Goal: Information Seeking & Learning: Learn about a topic

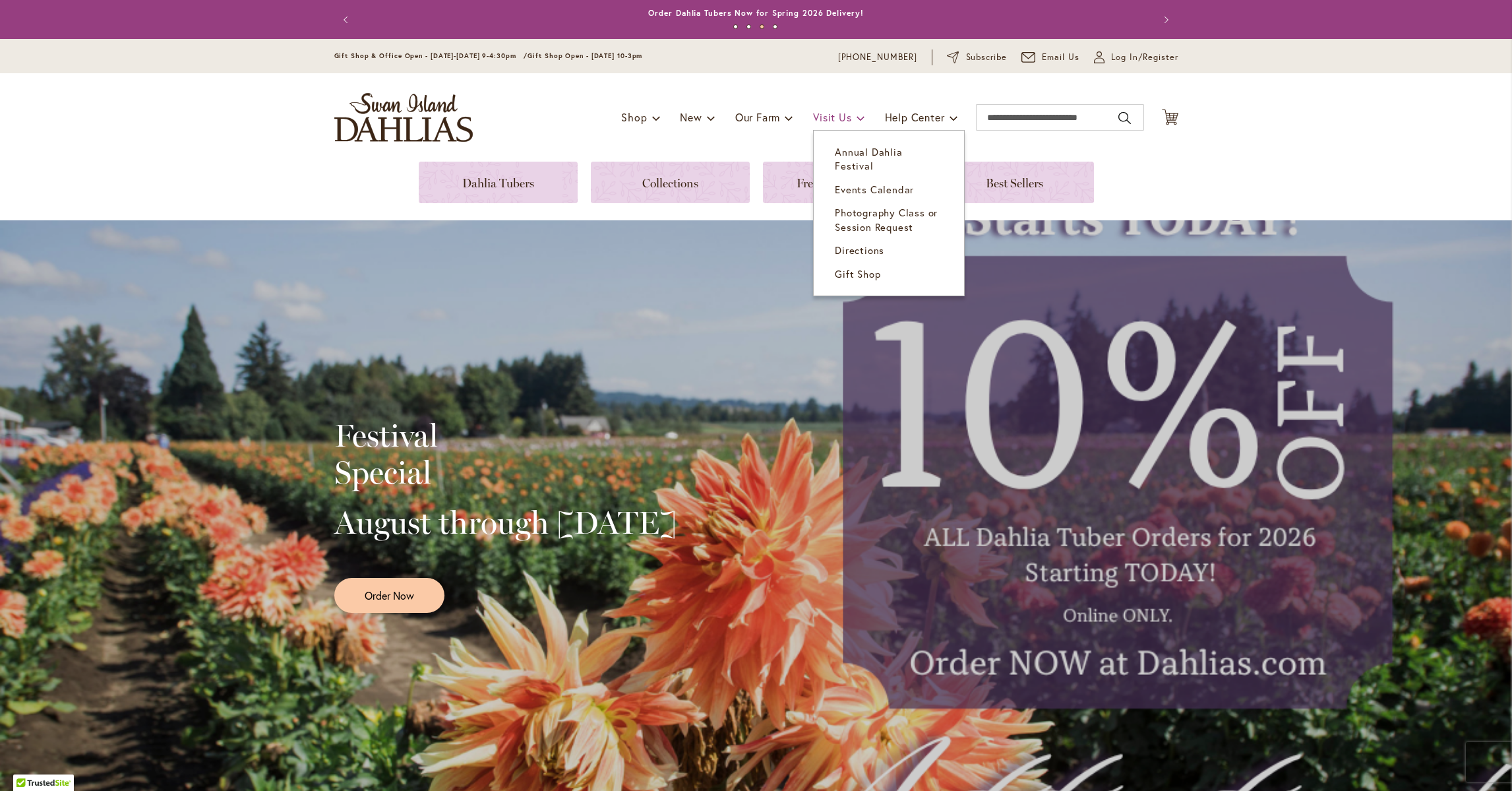
click at [824, 116] on span "Visit Us" at bounding box center [832, 117] width 38 height 14
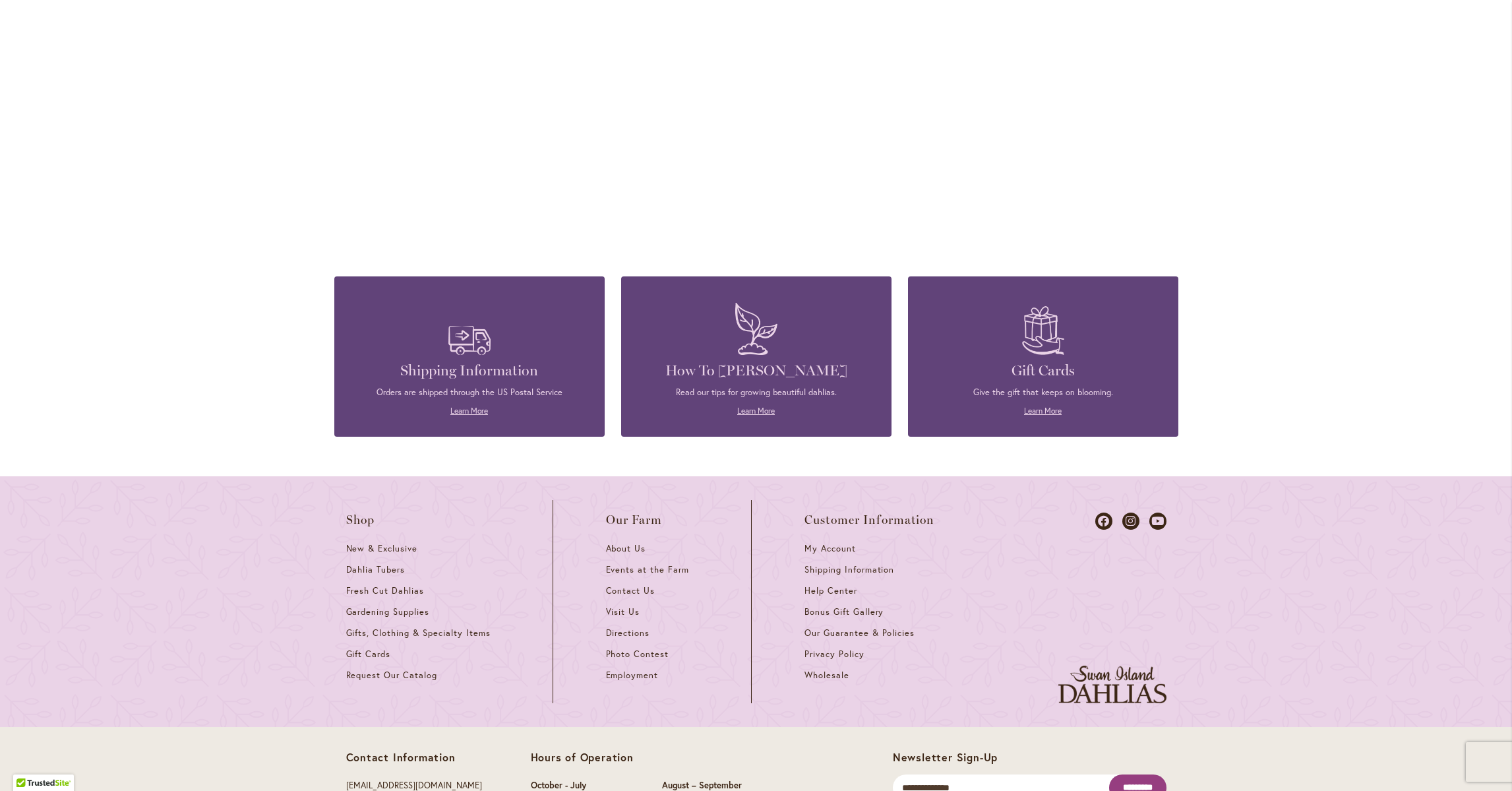
scroll to position [1042, 0]
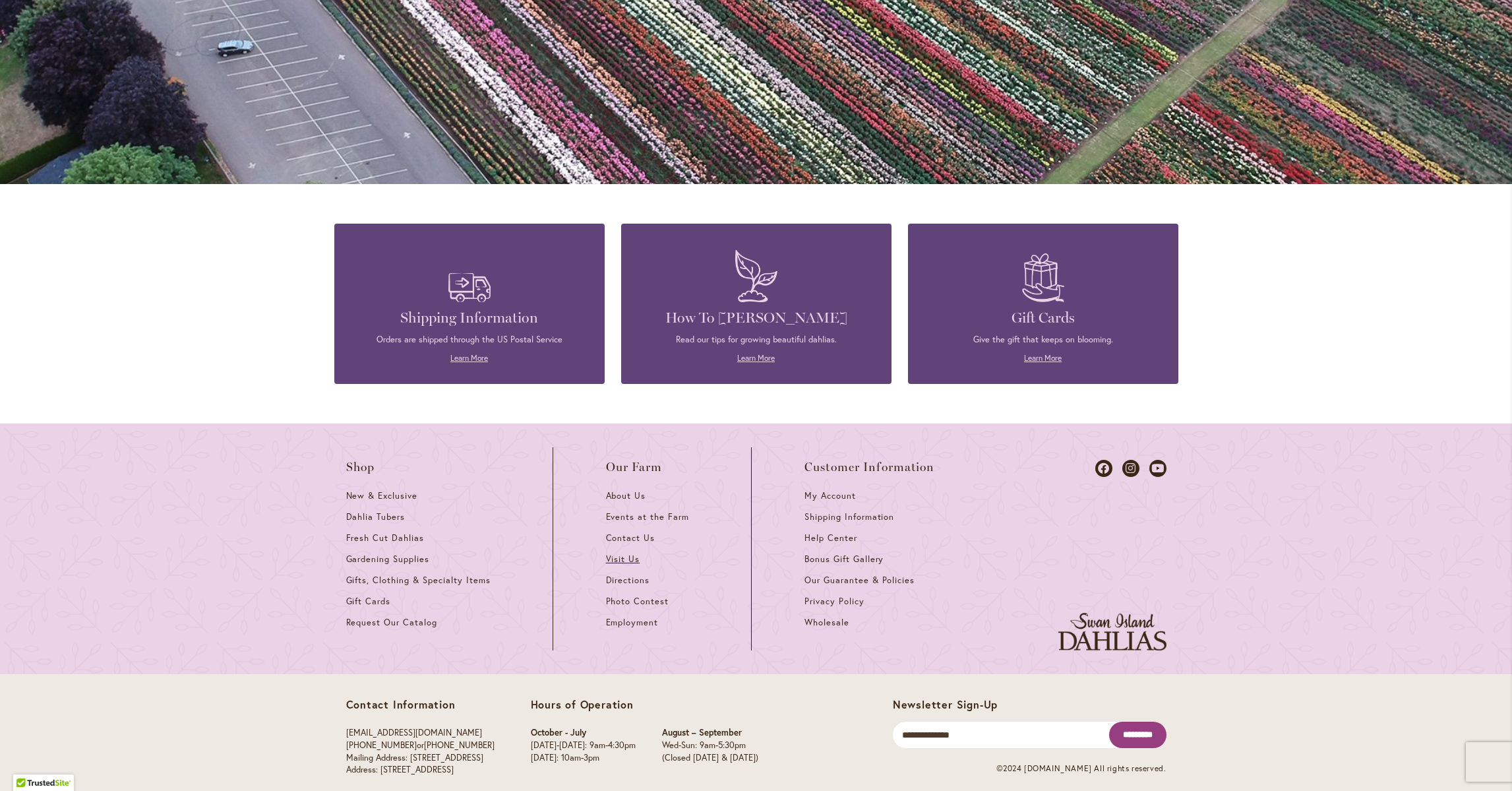
click at [629, 553] on span "Visit Us" at bounding box center [623, 558] width 34 height 11
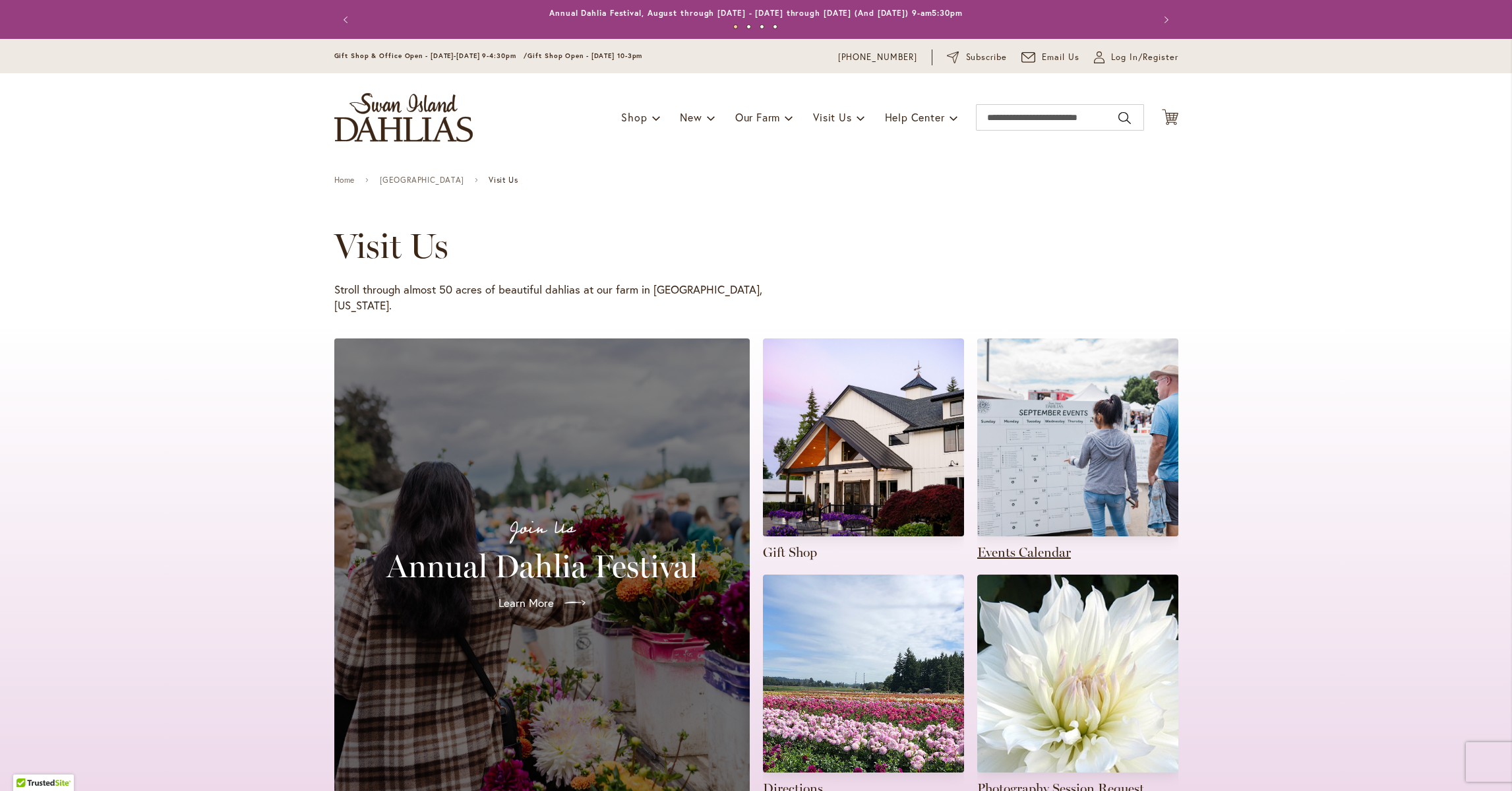
click at [1024, 488] on link at bounding box center [1078, 450] width 201 height 223
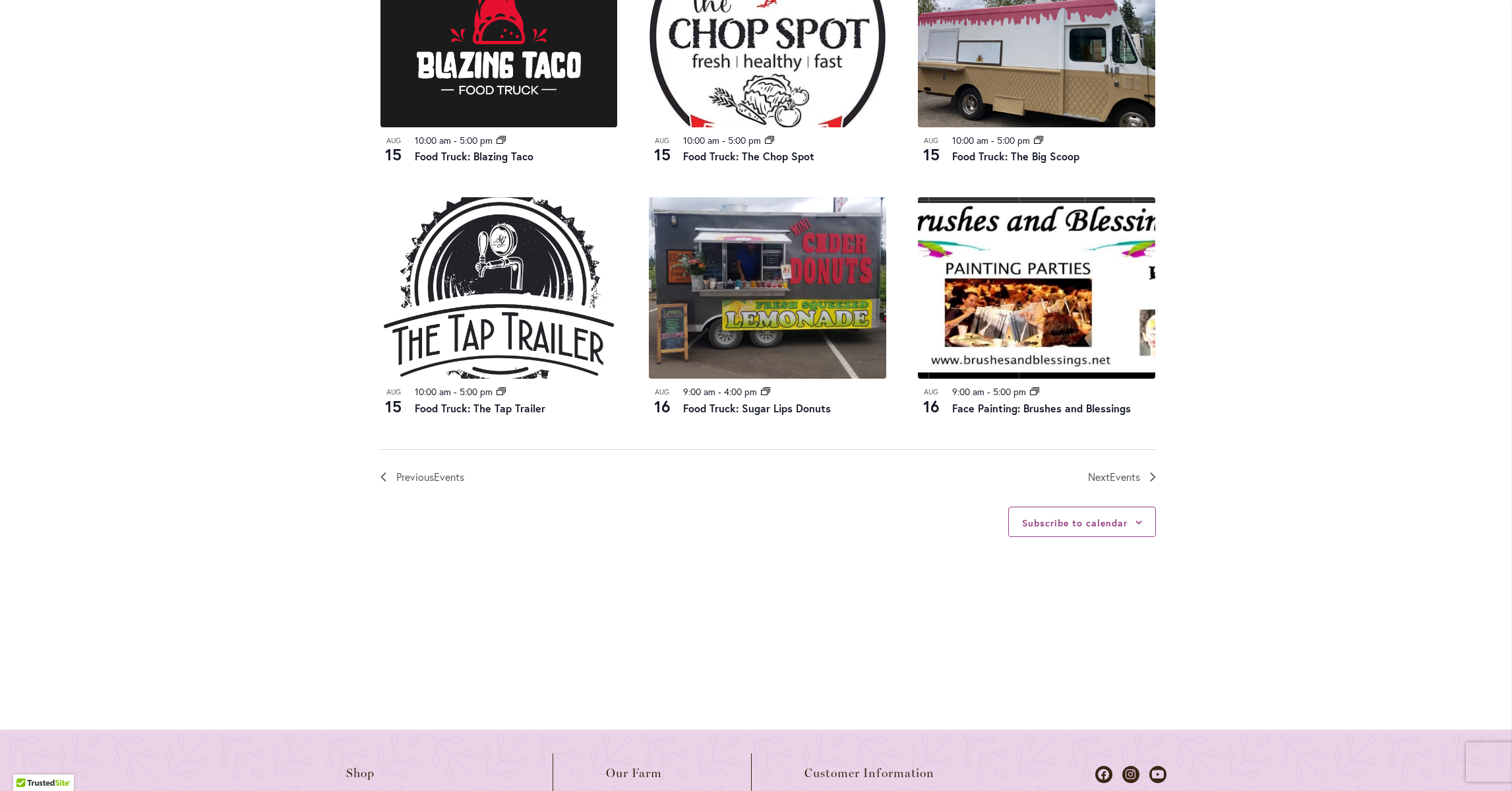
scroll to position [1385, 0]
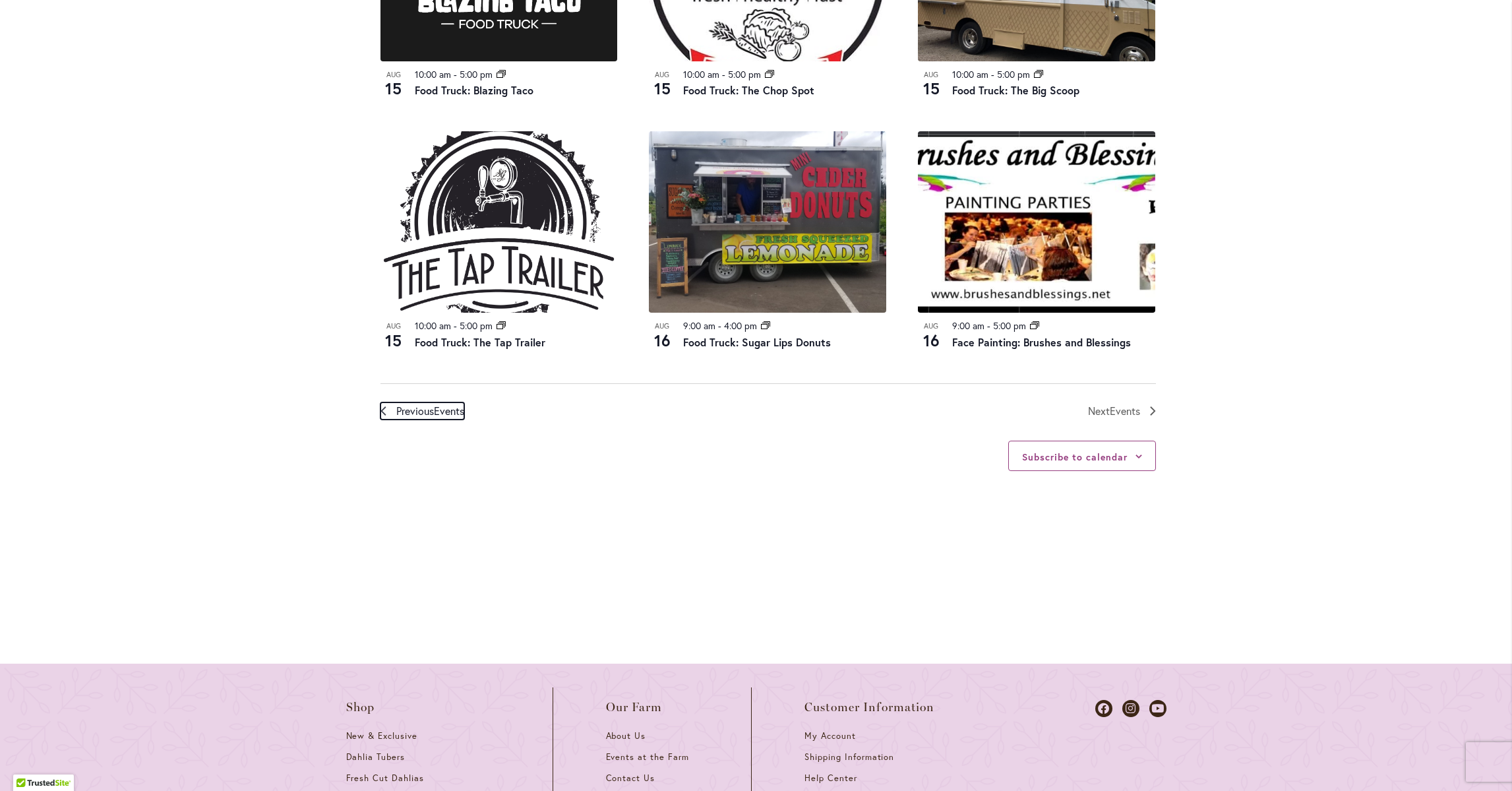
click at [440, 418] on span "Previous Events" at bounding box center [430, 411] width 68 height 18
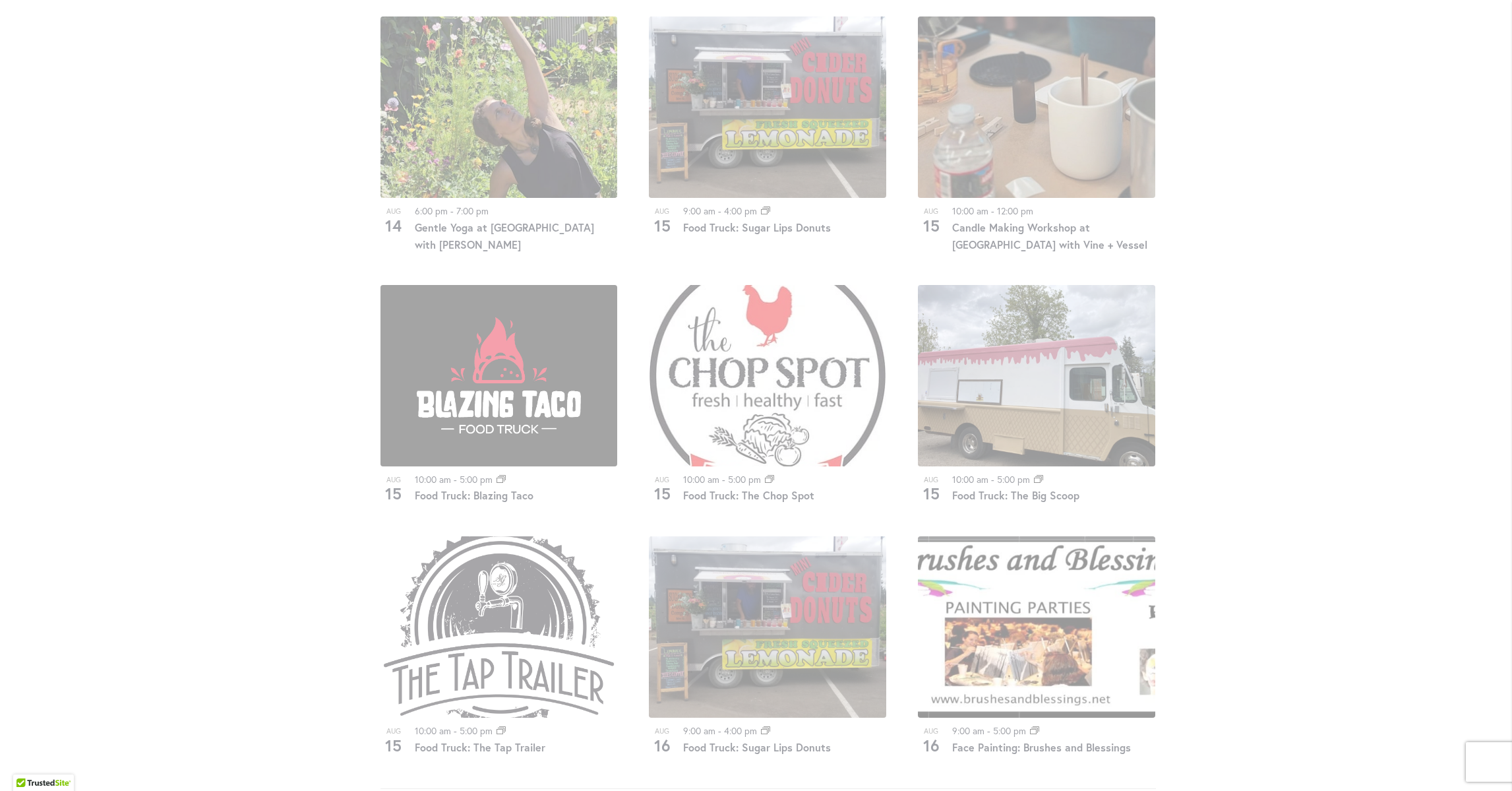
scroll to position [1310, 0]
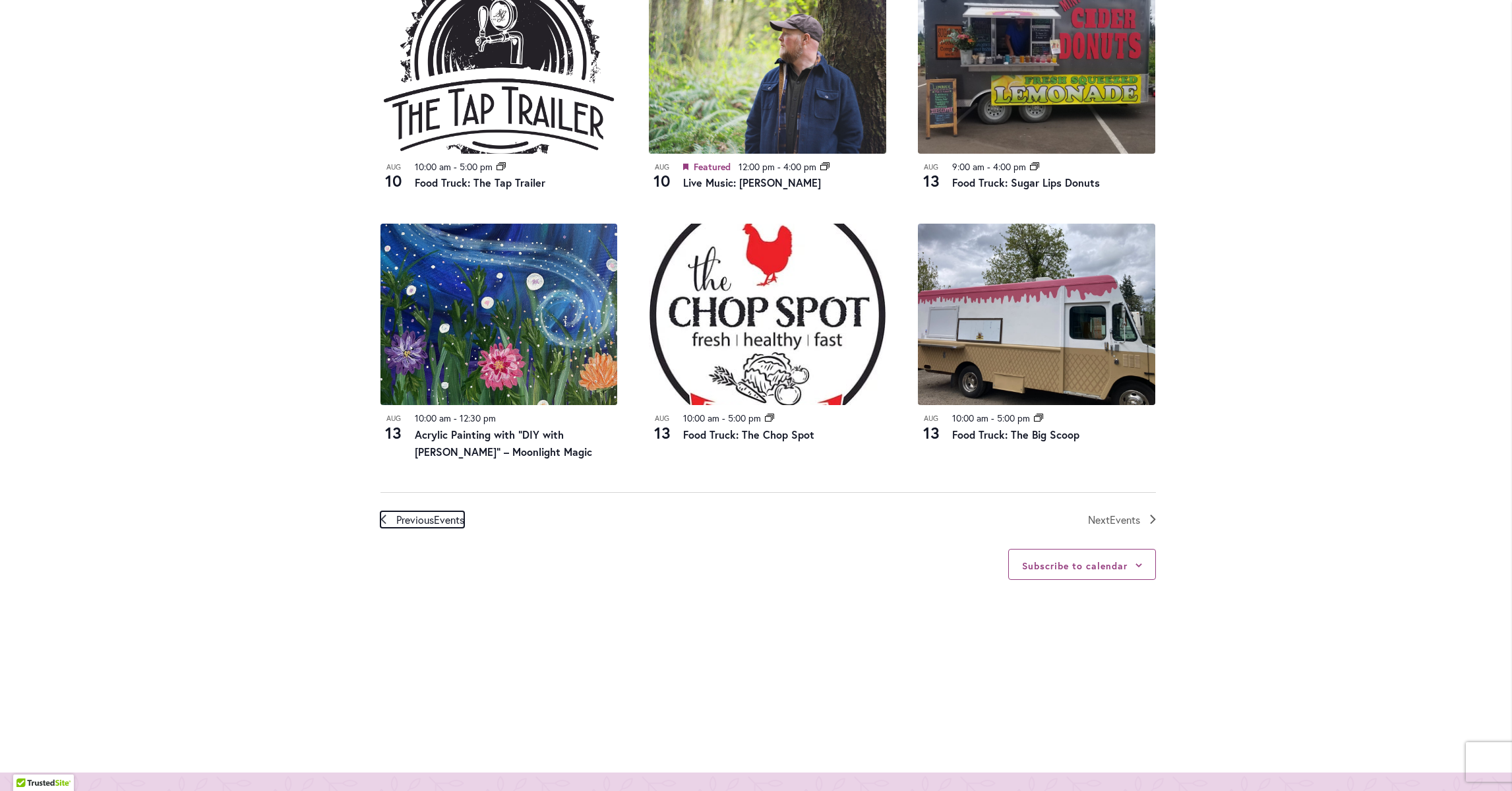
click at [413, 511] on span "Previous Events" at bounding box center [430, 520] width 68 height 18
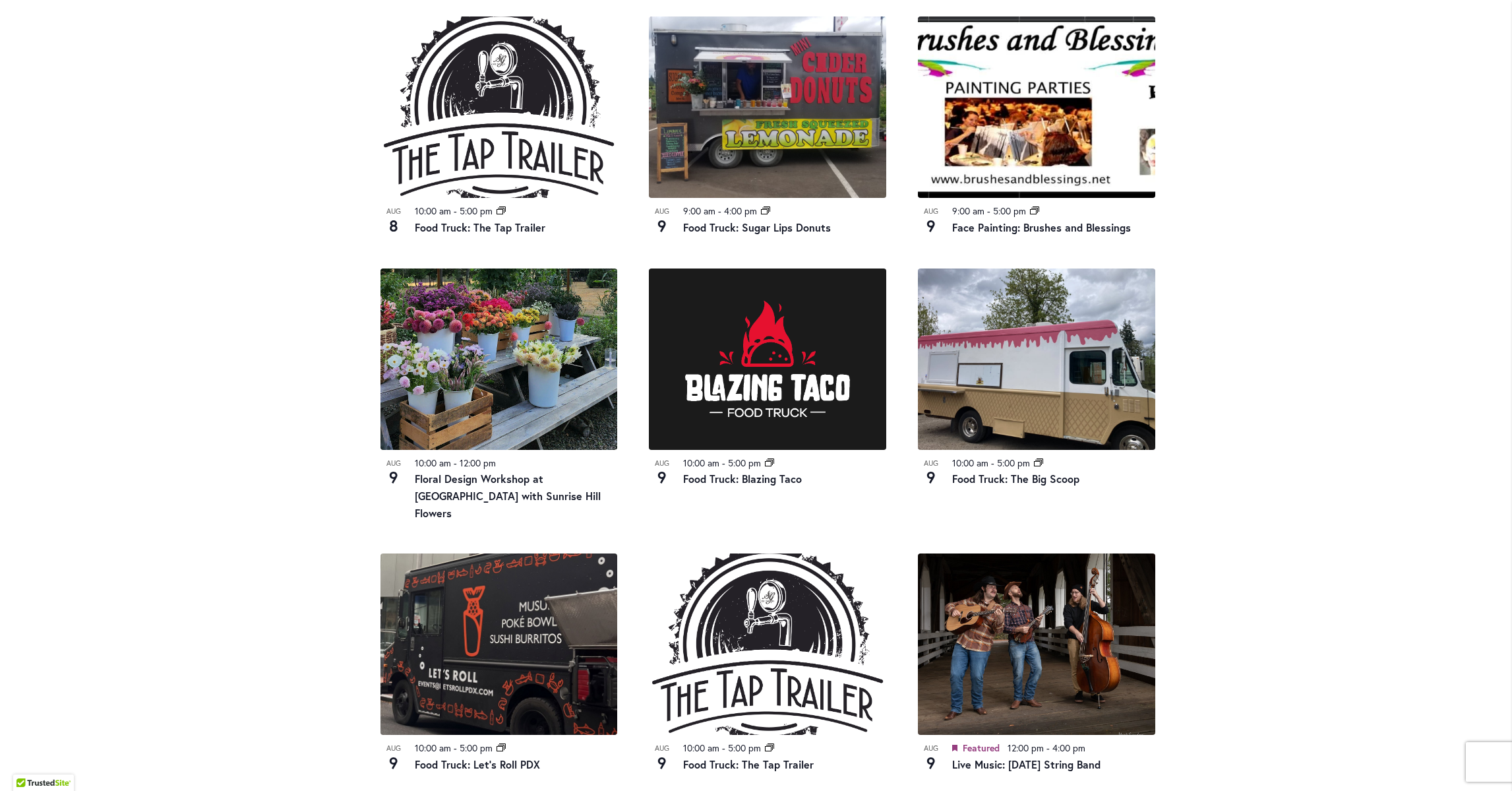
scroll to position [1310, 0]
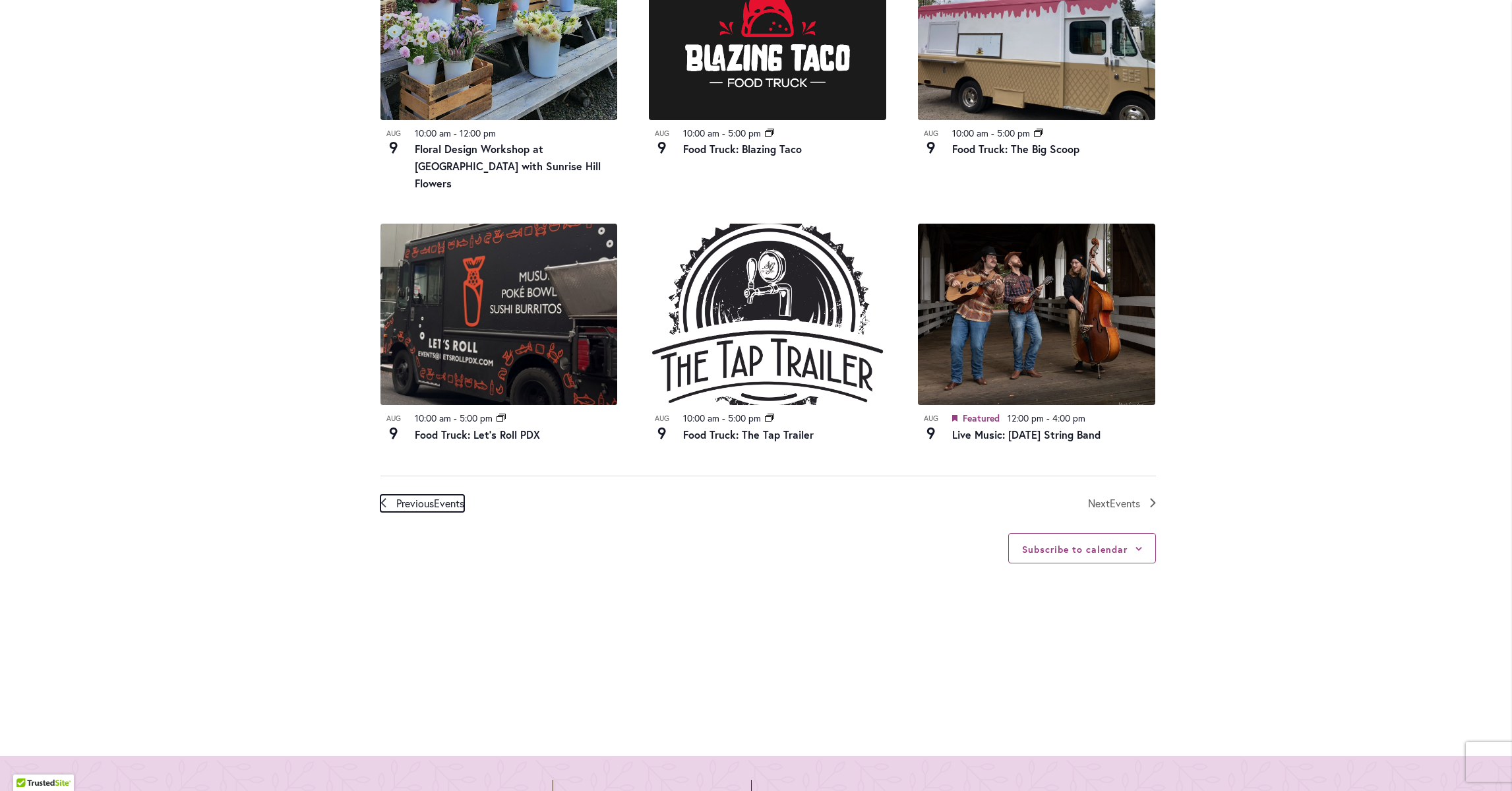
click at [397, 494] on span "Previous Events" at bounding box center [430, 503] width 68 height 18
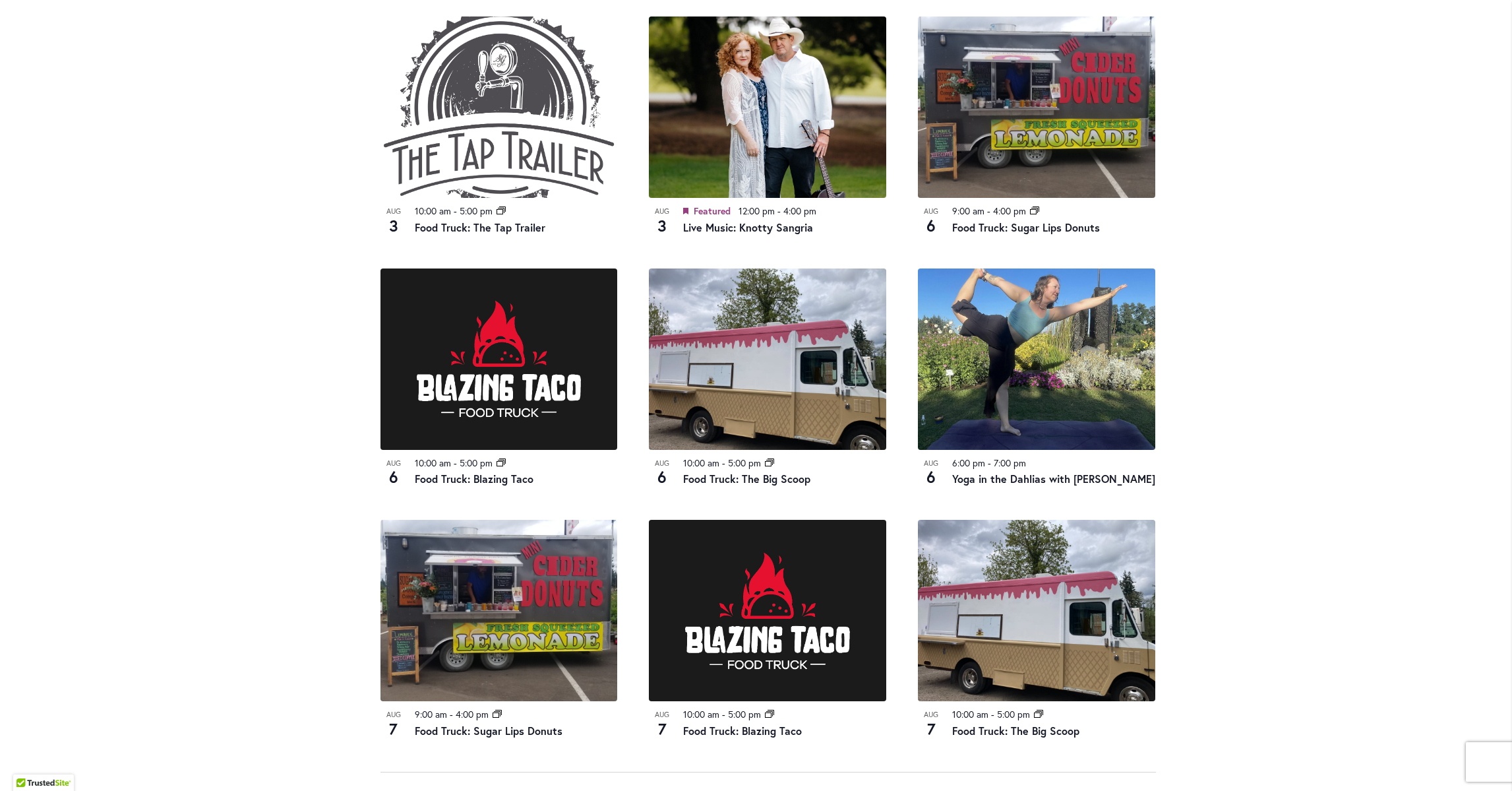
scroll to position [1310, 0]
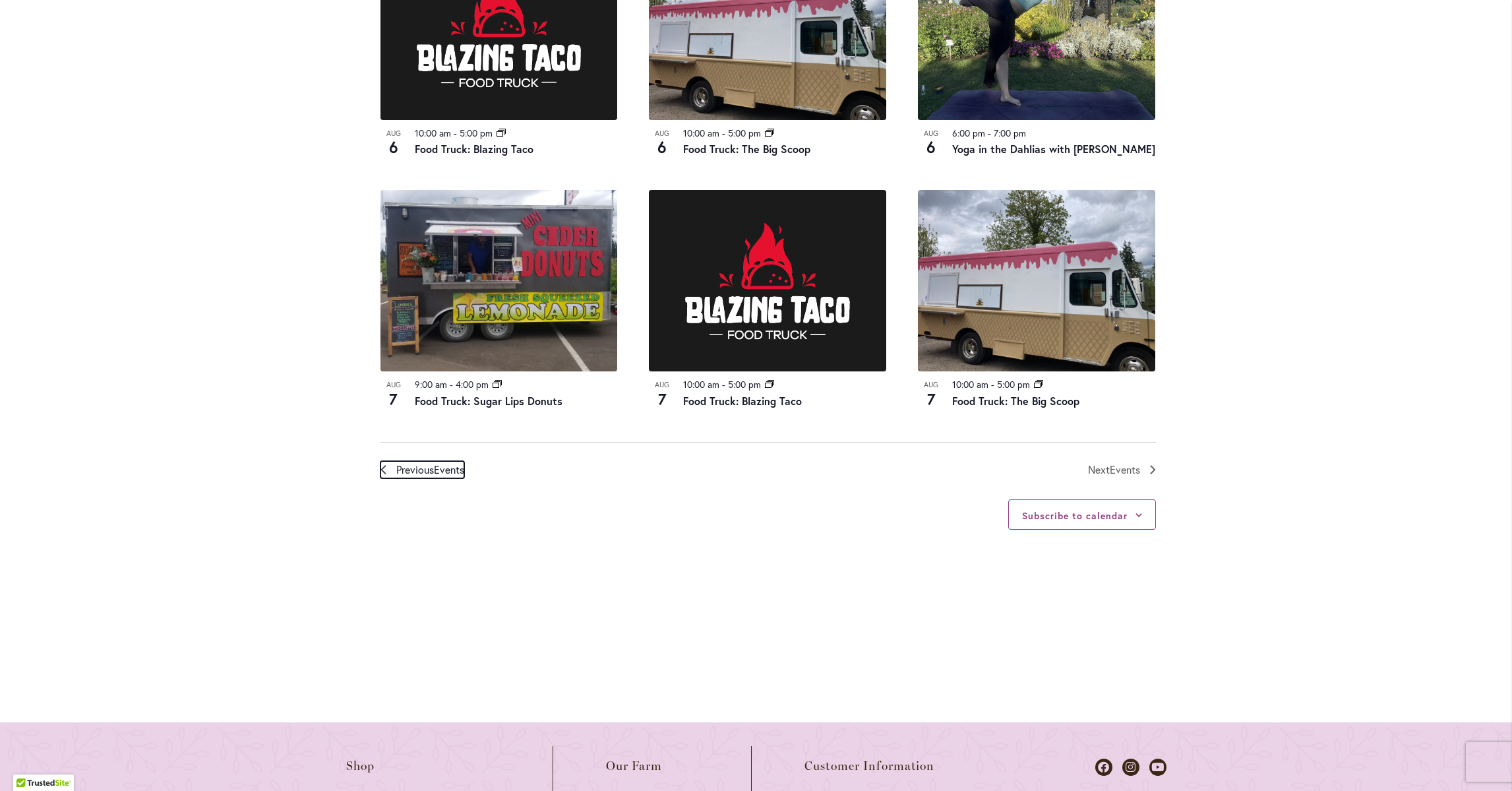
click at [414, 470] on span "Previous Events" at bounding box center [430, 470] width 68 height 18
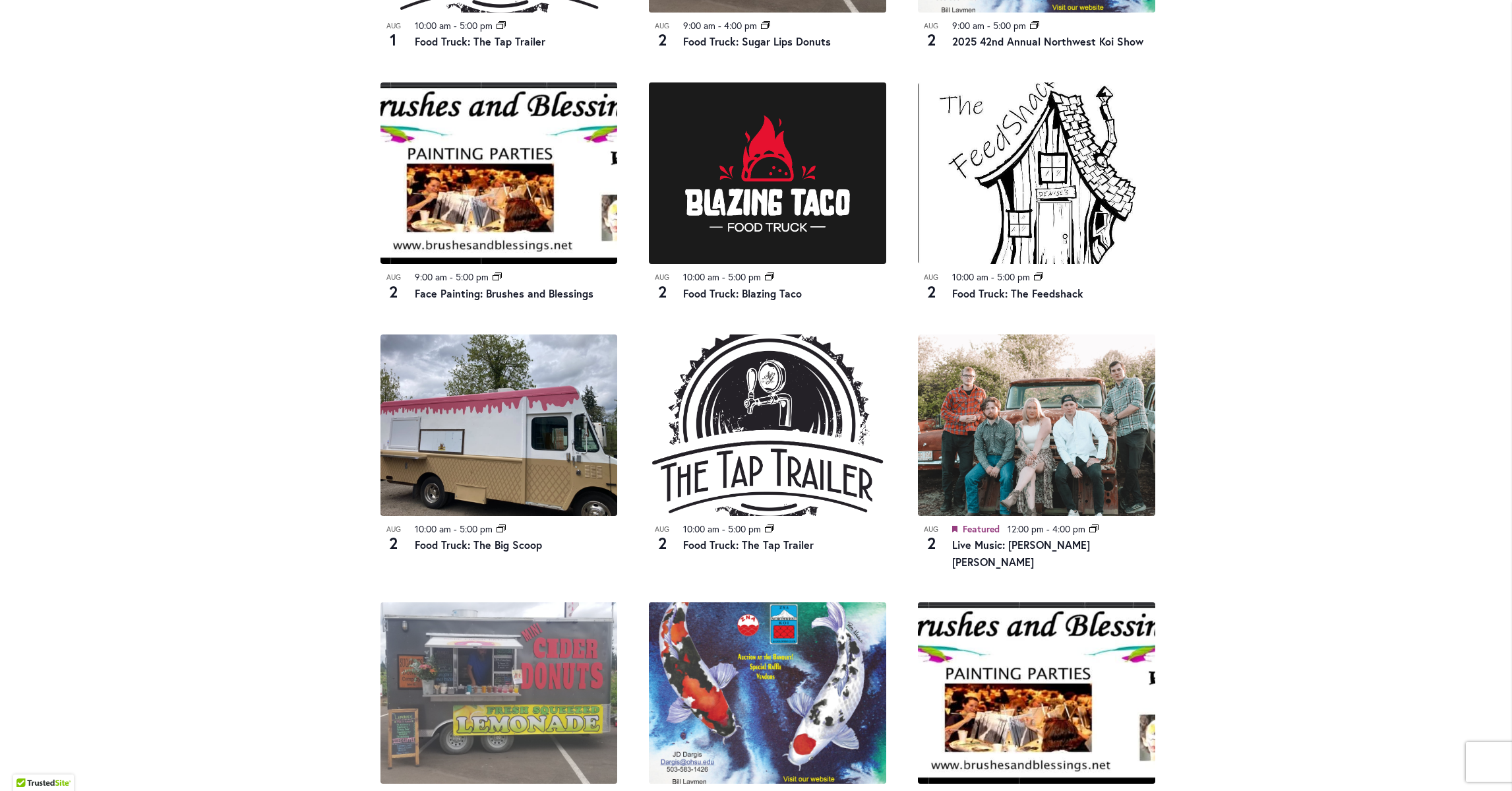
scroll to position [1243, 0]
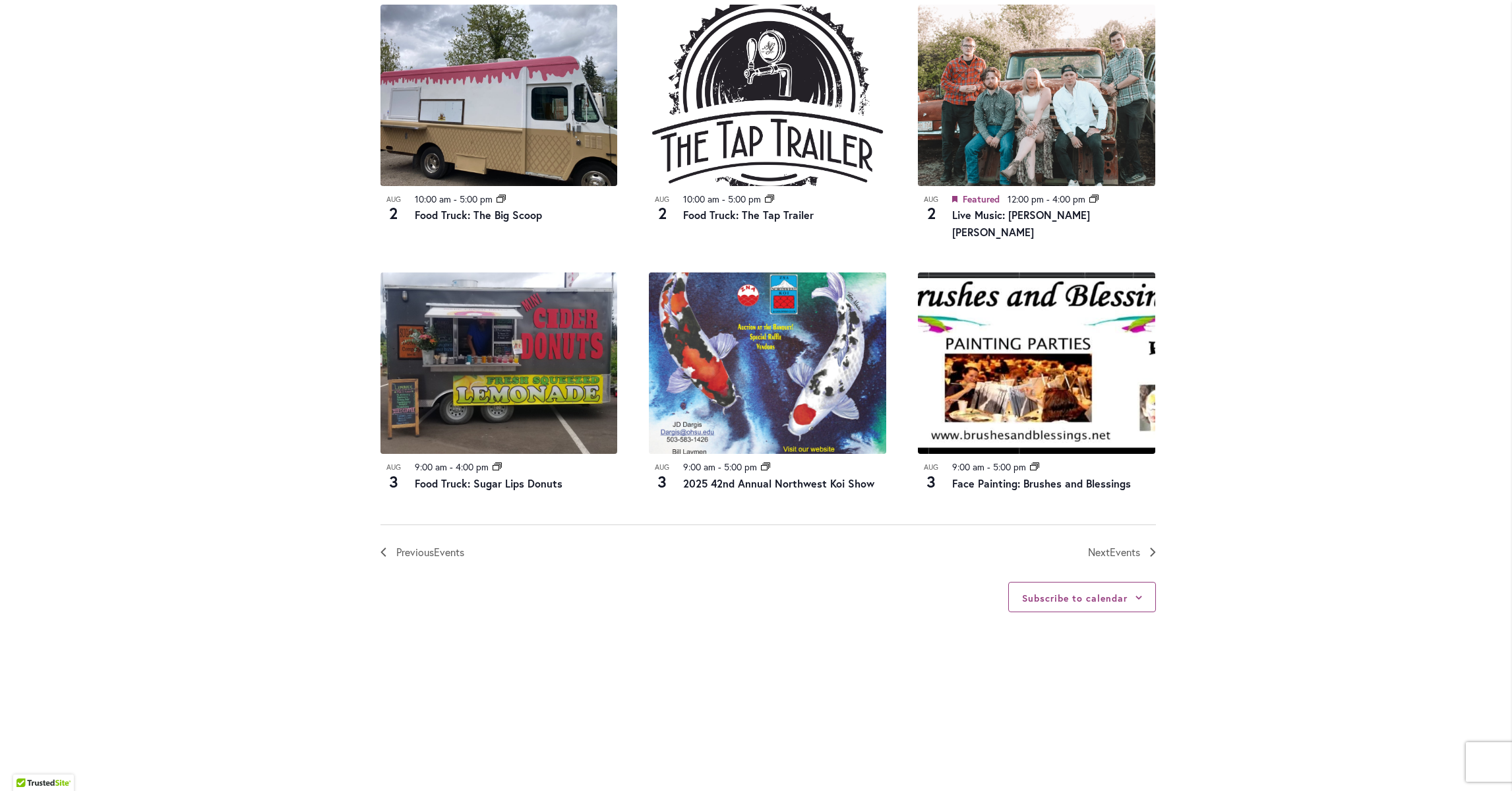
click at [398, 561] on div "Subscribe to calendar Google Calendar iCalendar Outlook 365 Outlook Live Export…" at bounding box center [768, 598] width 775 height 74
click at [401, 543] on span "Previous Events" at bounding box center [430, 552] width 68 height 18
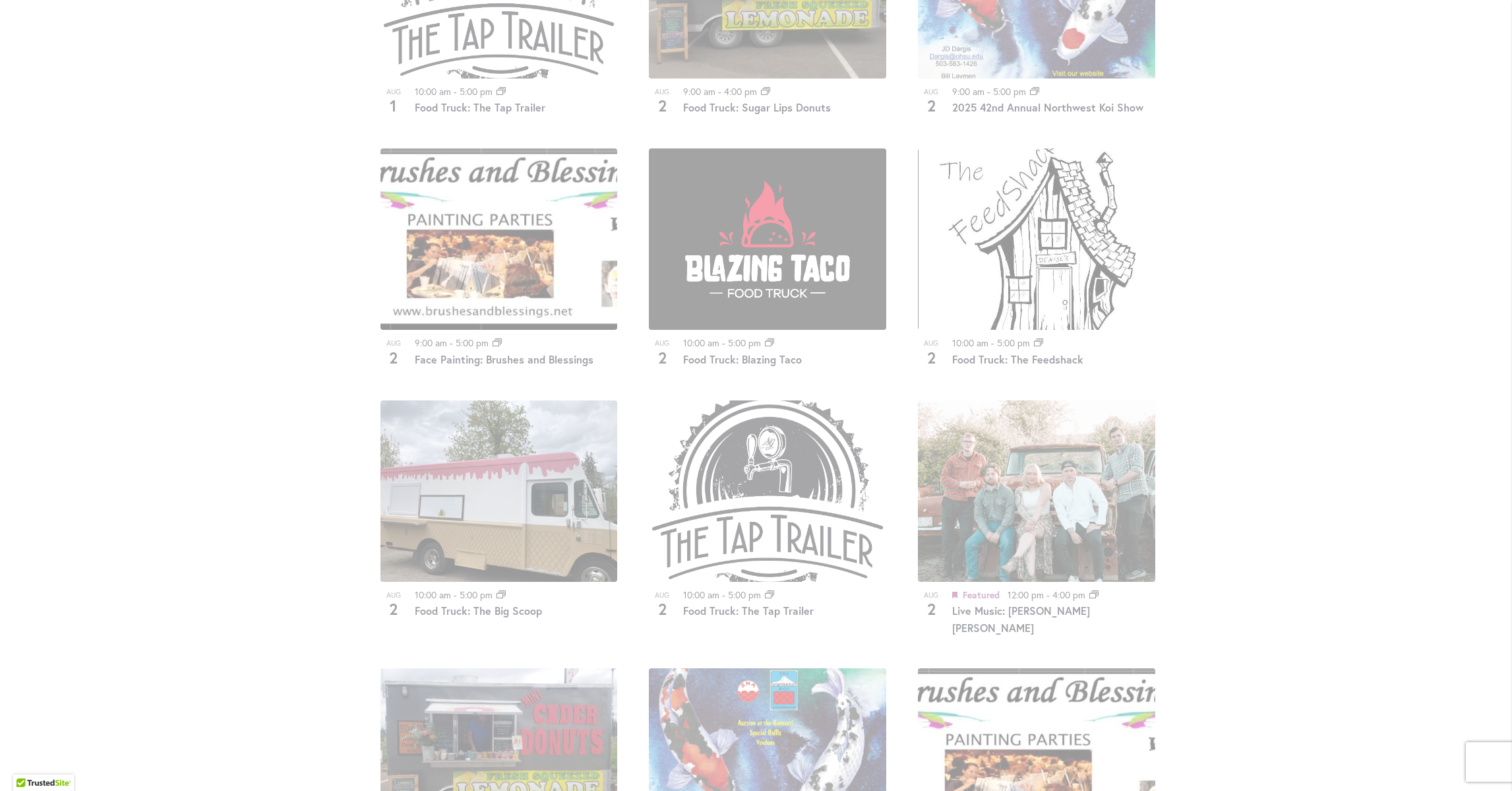
scroll to position [1046, 0]
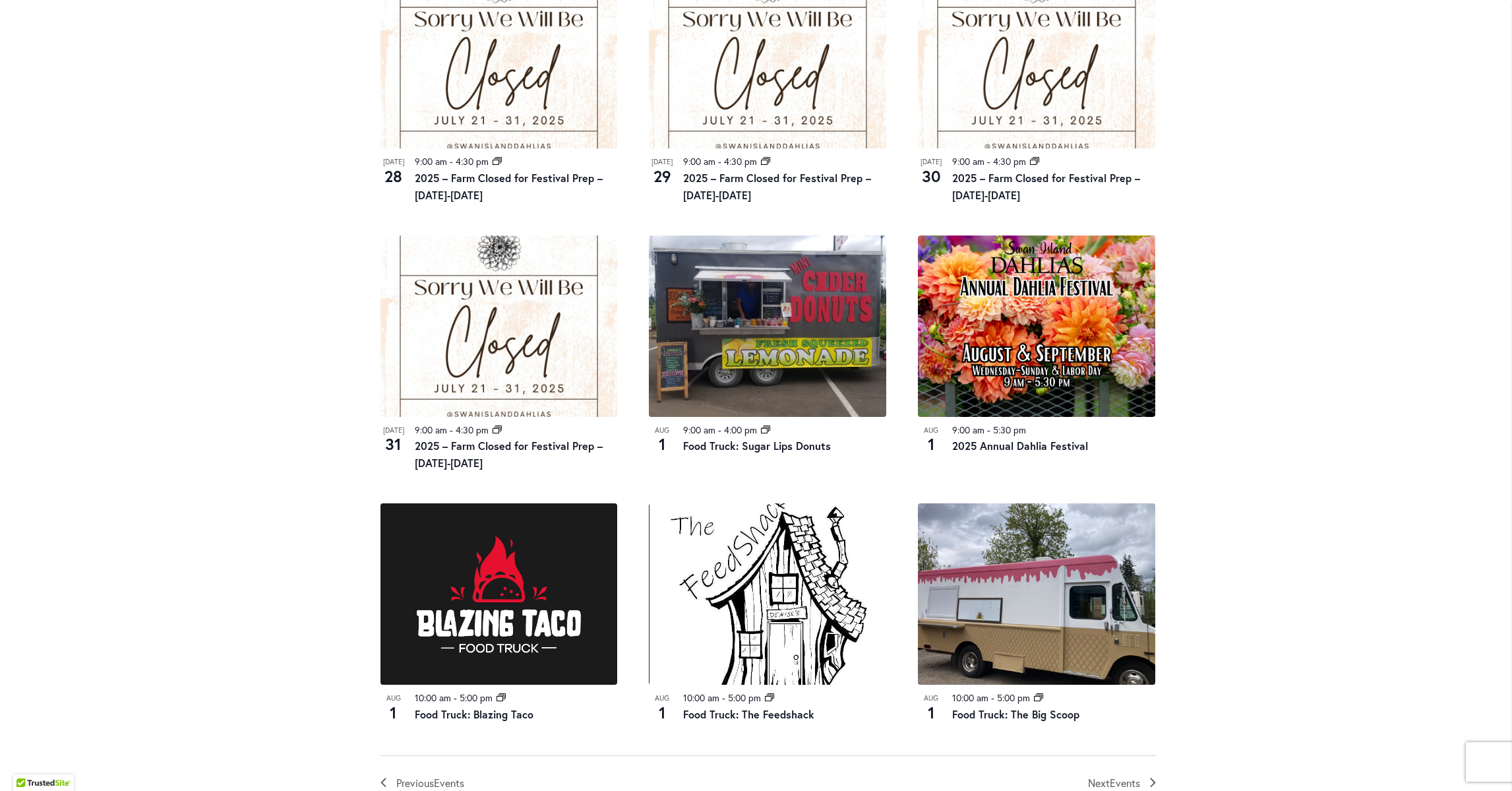
scroll to position [1243, 0]
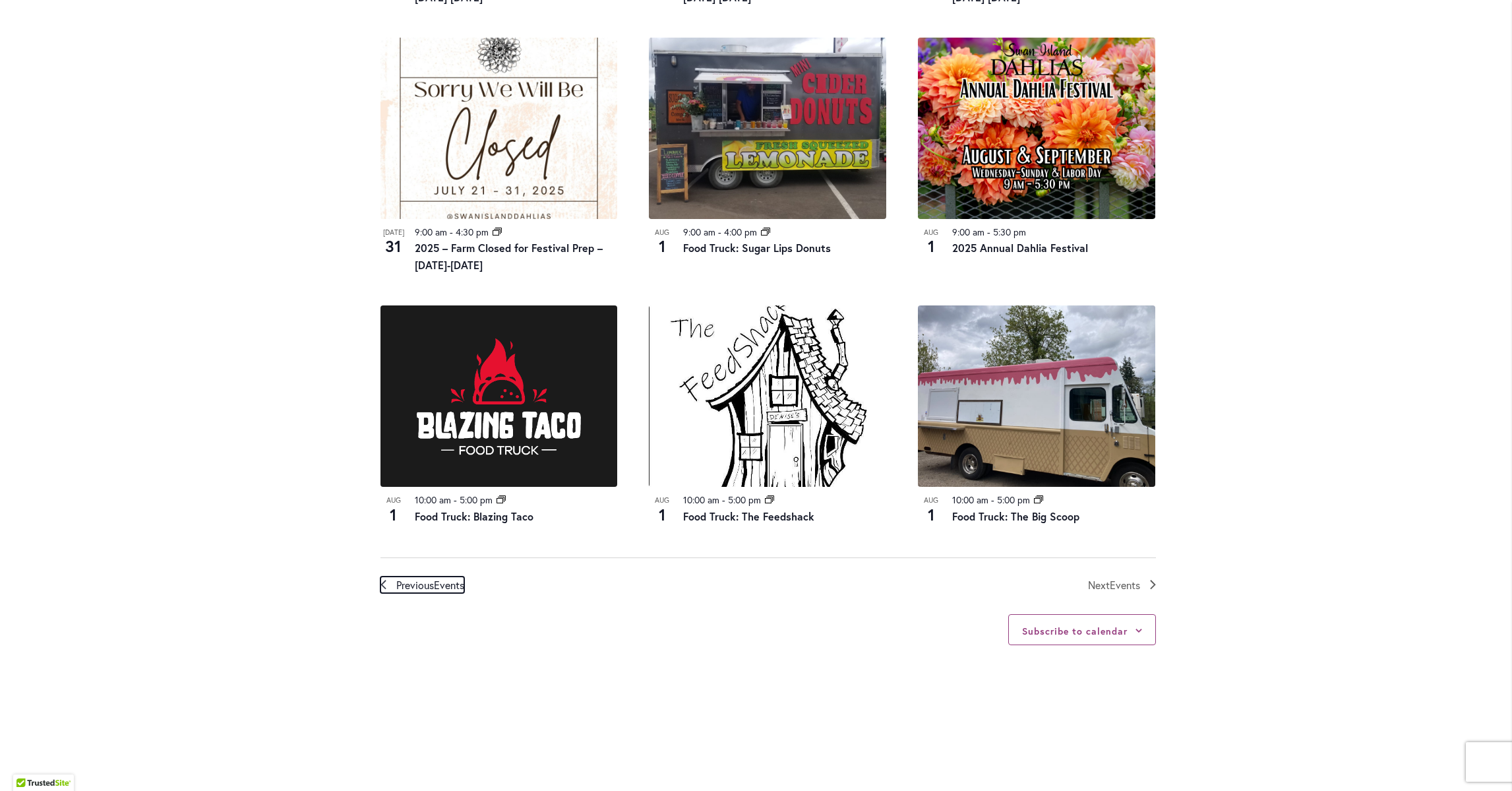
click at [423, 579] on span "Previous Events" at bounding box center [430, 585] width 68 height 18
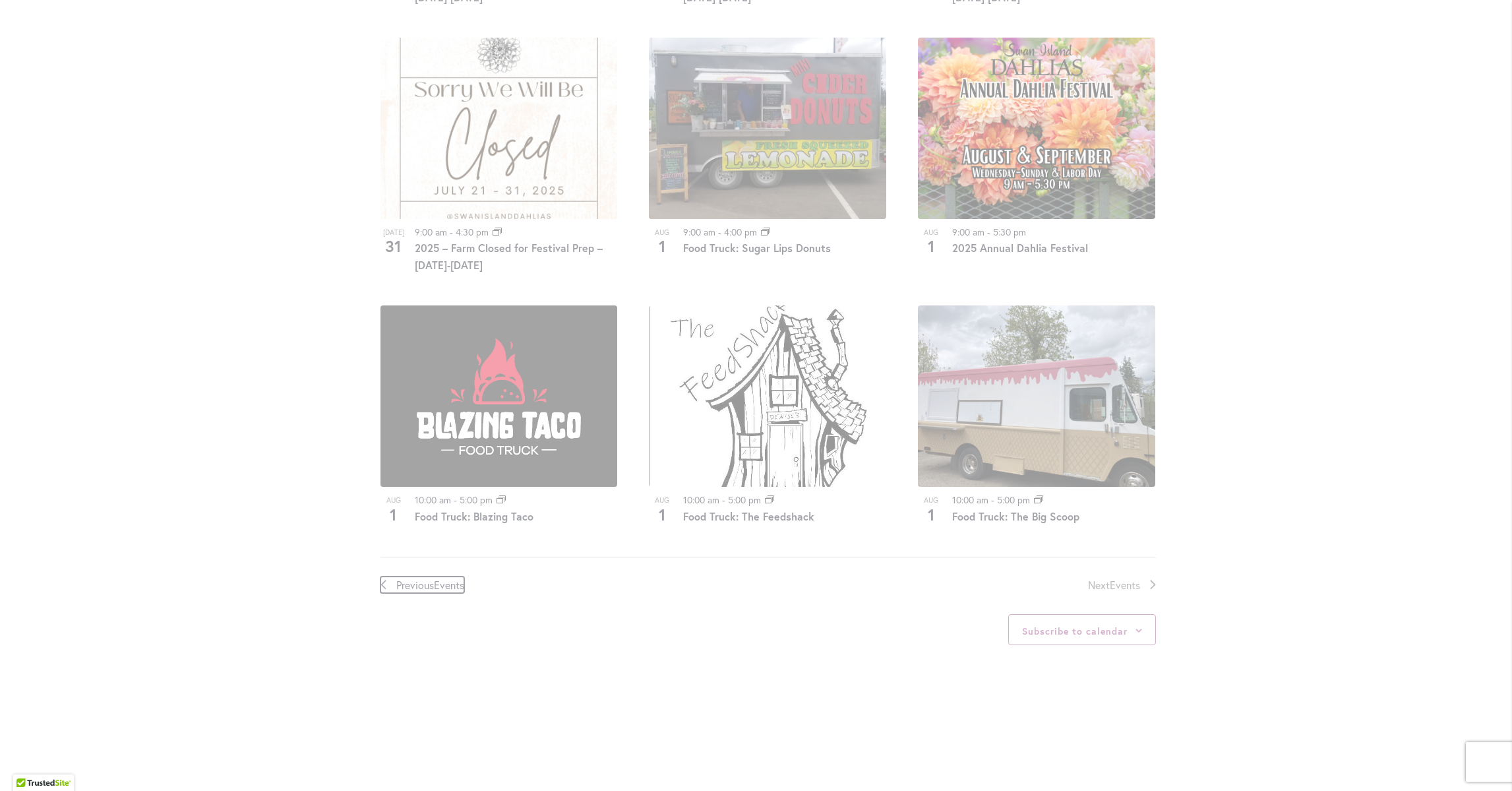
scroll to position [650, 0]
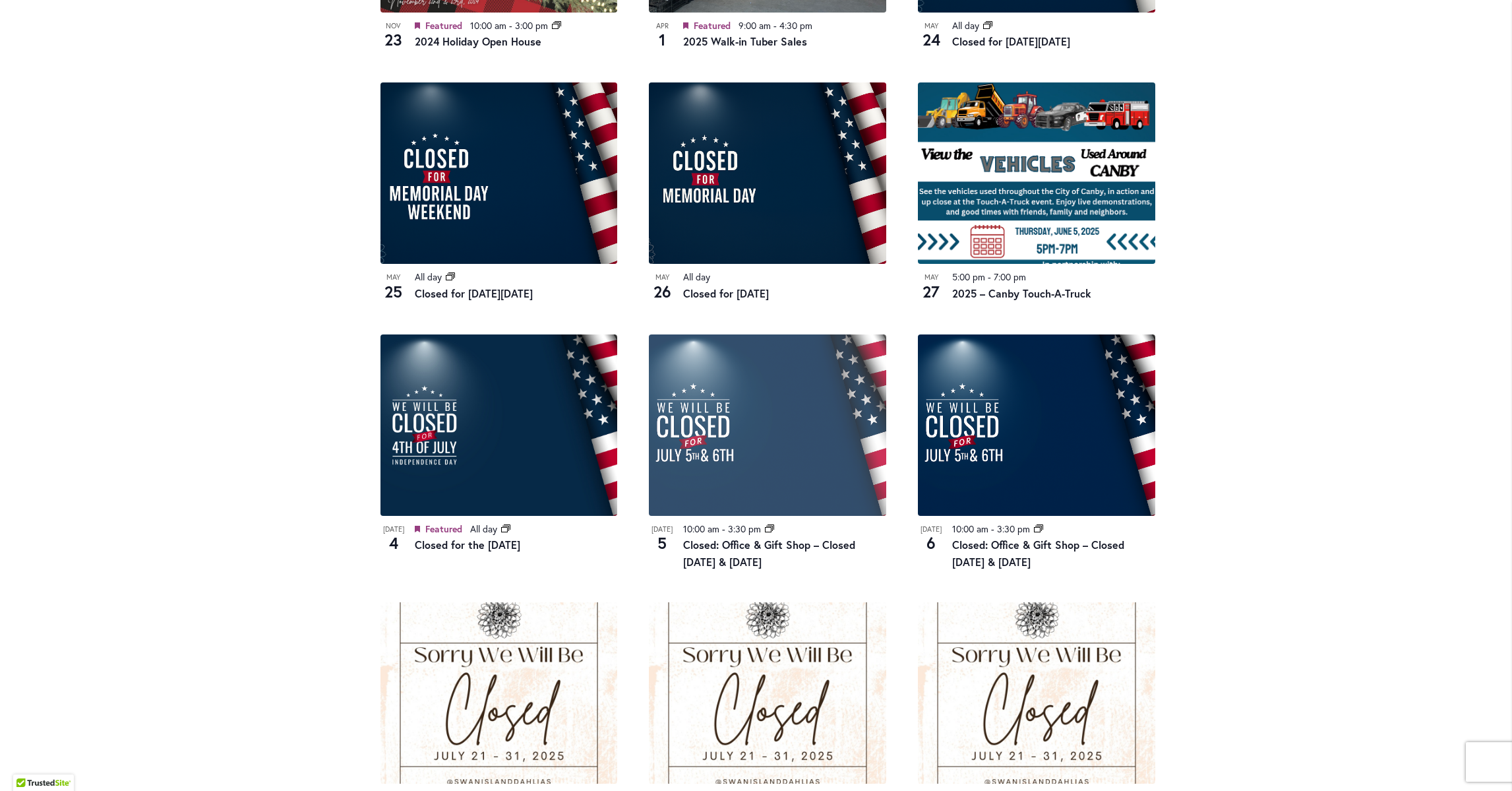
scroll to position [1046, 0]
